Goal: Information Seeking & Learning: Find specific fact

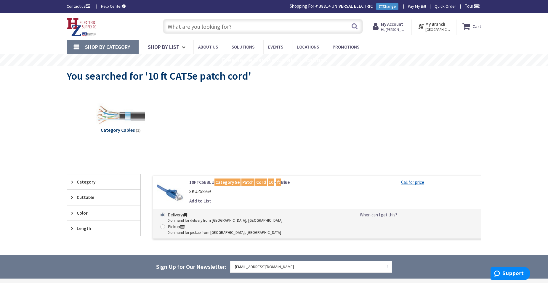
click at [193, 27] on input "text" at bounding box center [263, 26] width 200 height 15
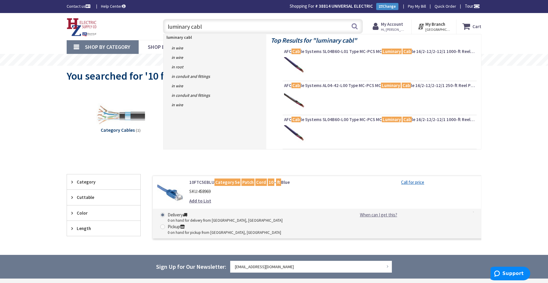
type input "luminary cable"
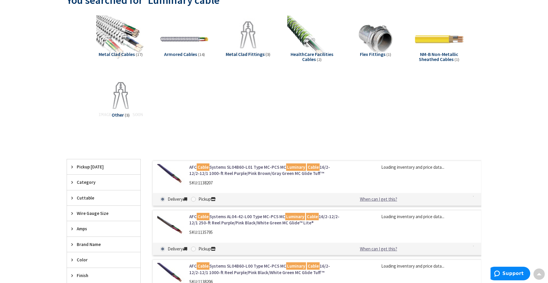
scroll to position [119, 0]
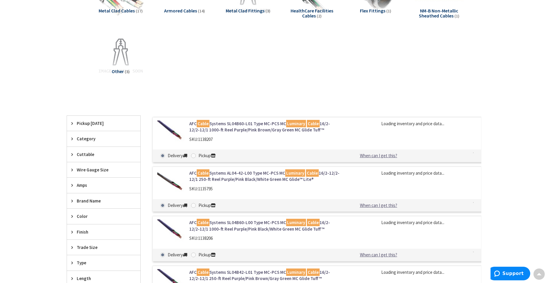
type input "[GEOGRAPHIC_DATA][STREET_ADDRESS][GEOGRAPHIC_DATA]"
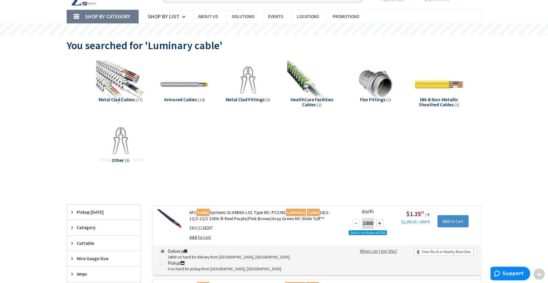
scroll to position [0, 0]
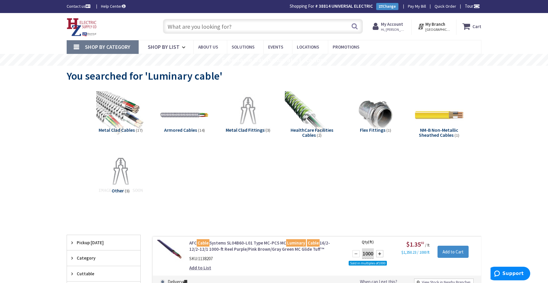
click at [309, 120] on img at bounding box center [312, 115] width 54 height 54
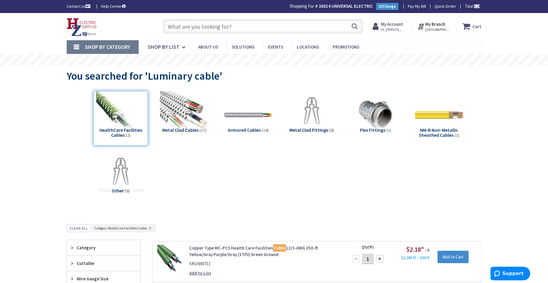
click at [192, 27] on input "text" at bounding box center [263, 26] width 200 height 15
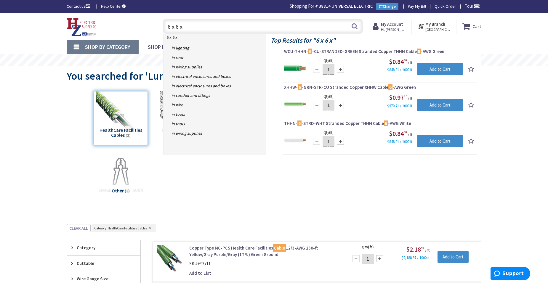
type input "6 x 6 x 4"
